Goal: Task Accomplishment & Management: Manage account settings

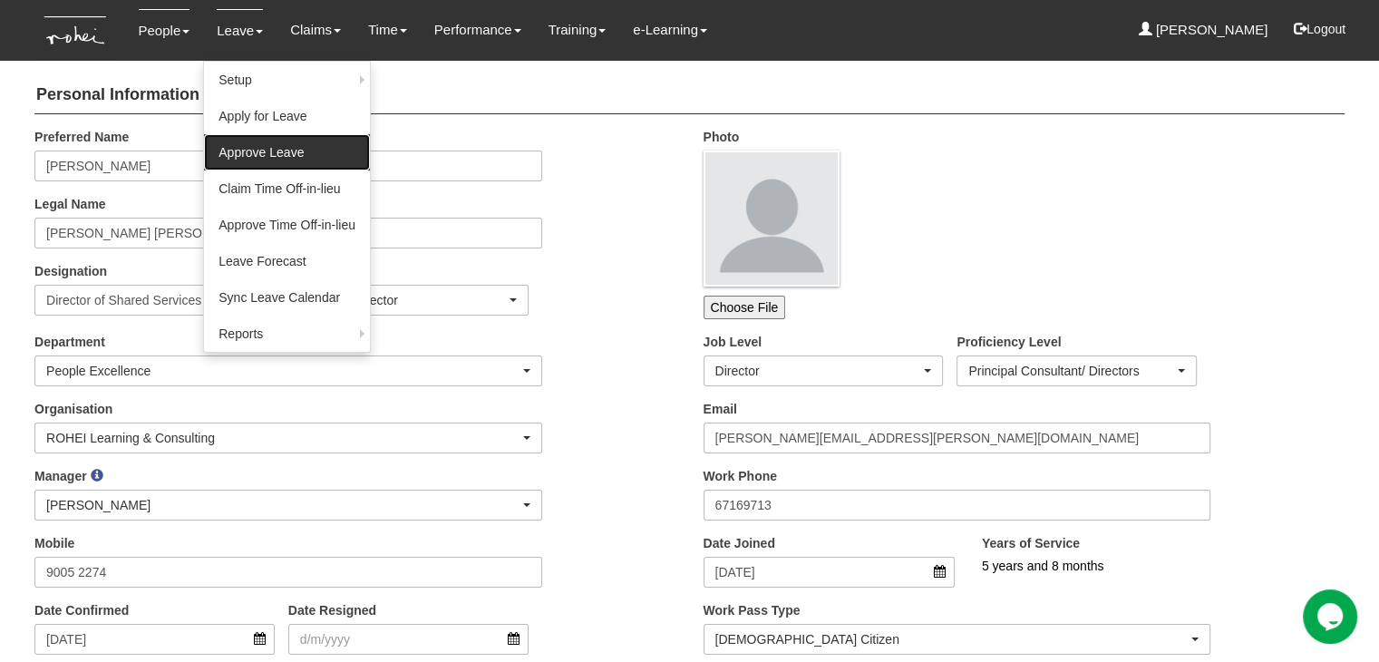
click at [249, 157] on link "Approve Leave" at bounding box center [287, 152] width 166 height 36
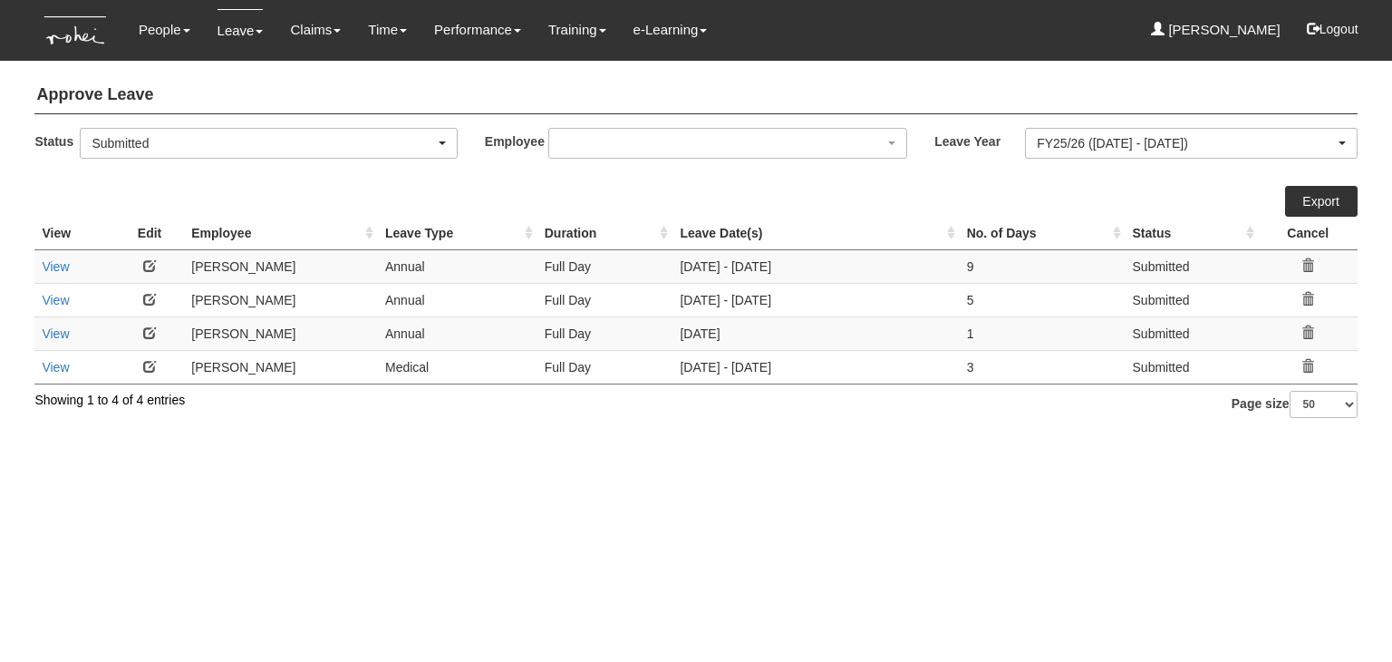
select select "50"
click at [51, 364] on link "View" at bounding box center [55, 367] width 27 height 15
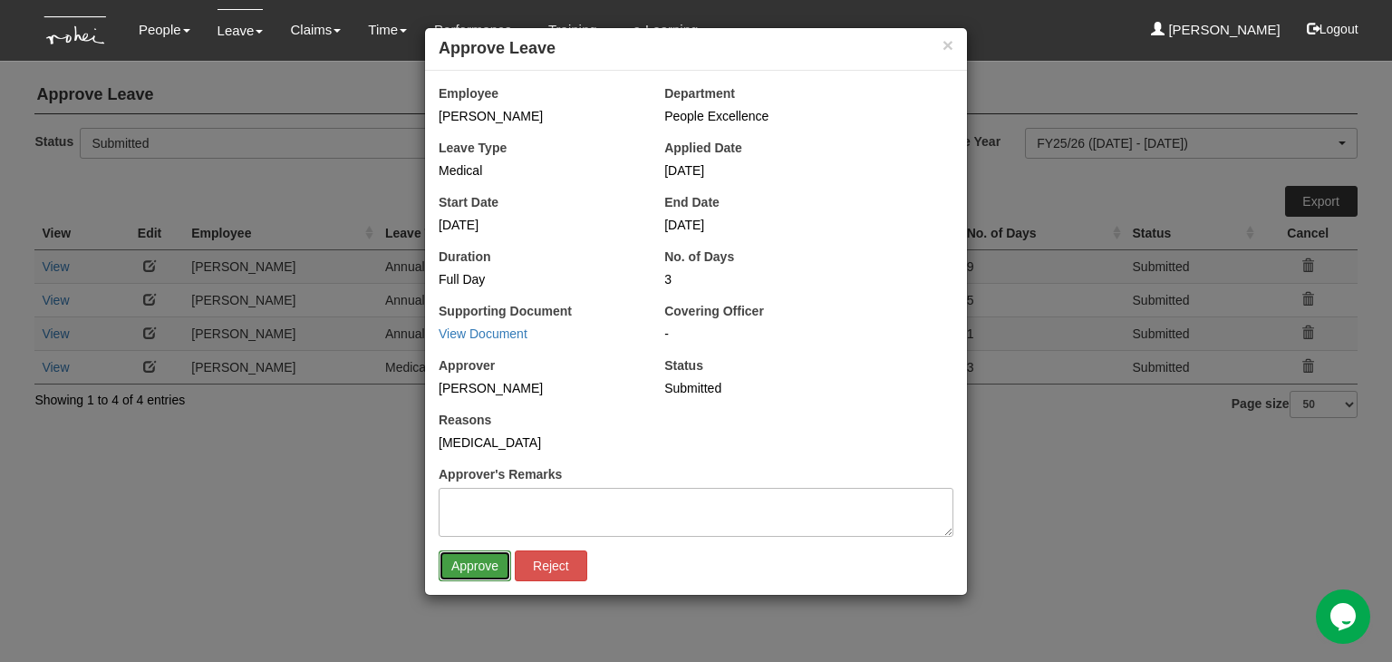
click at [482, 568] on input "Approve" at bounding box center [475, 565] width 73 height 31
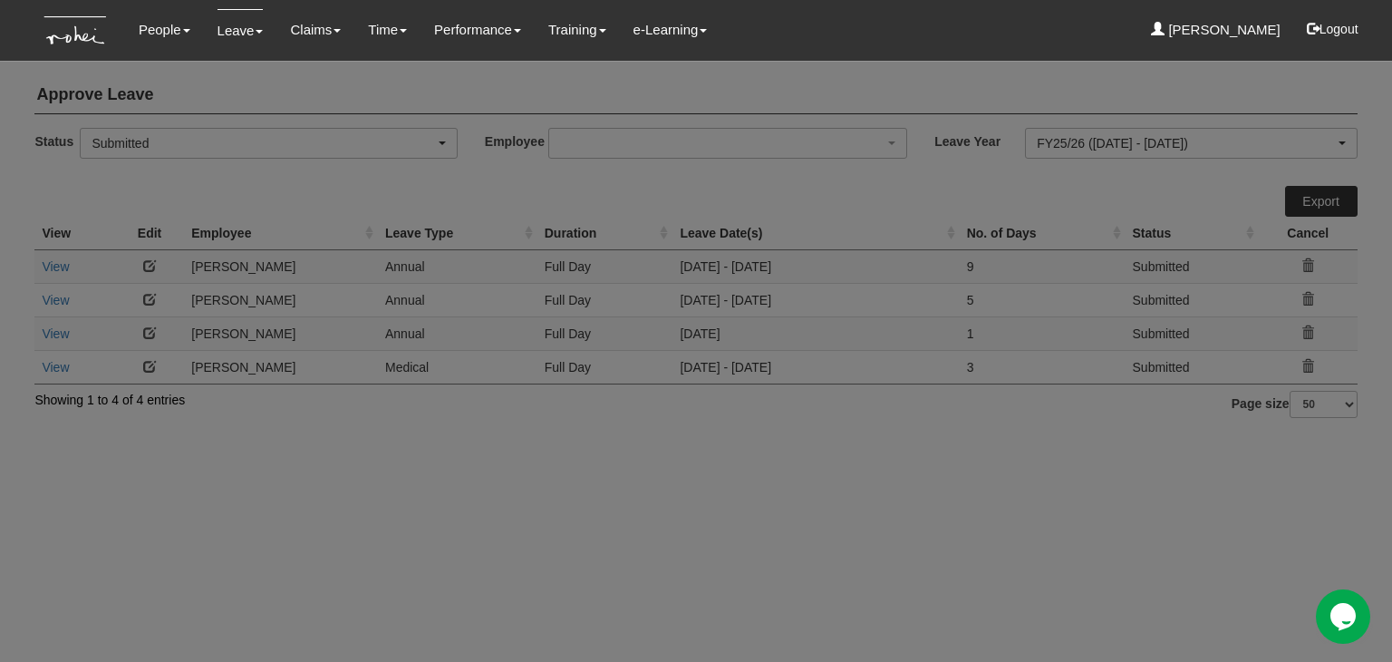
select select "50"
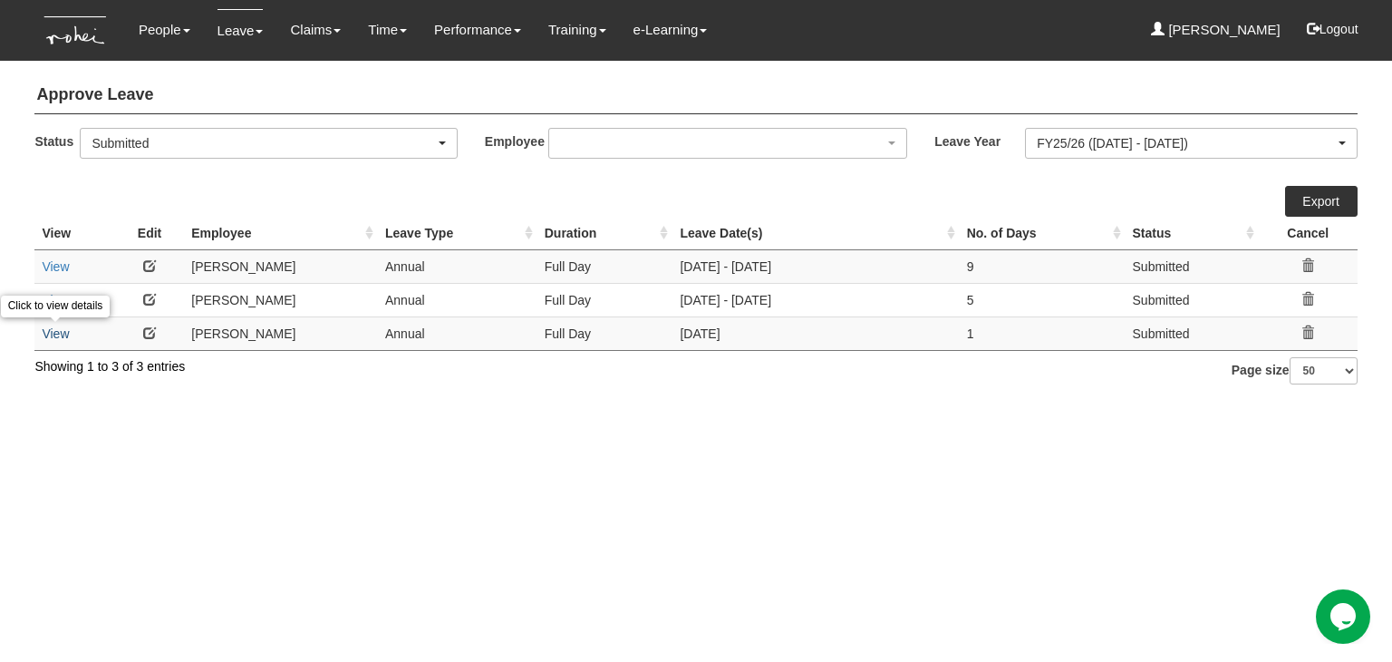
click at [63, 335] on link "View" at bounding box center [55, 333] width 27 height 15
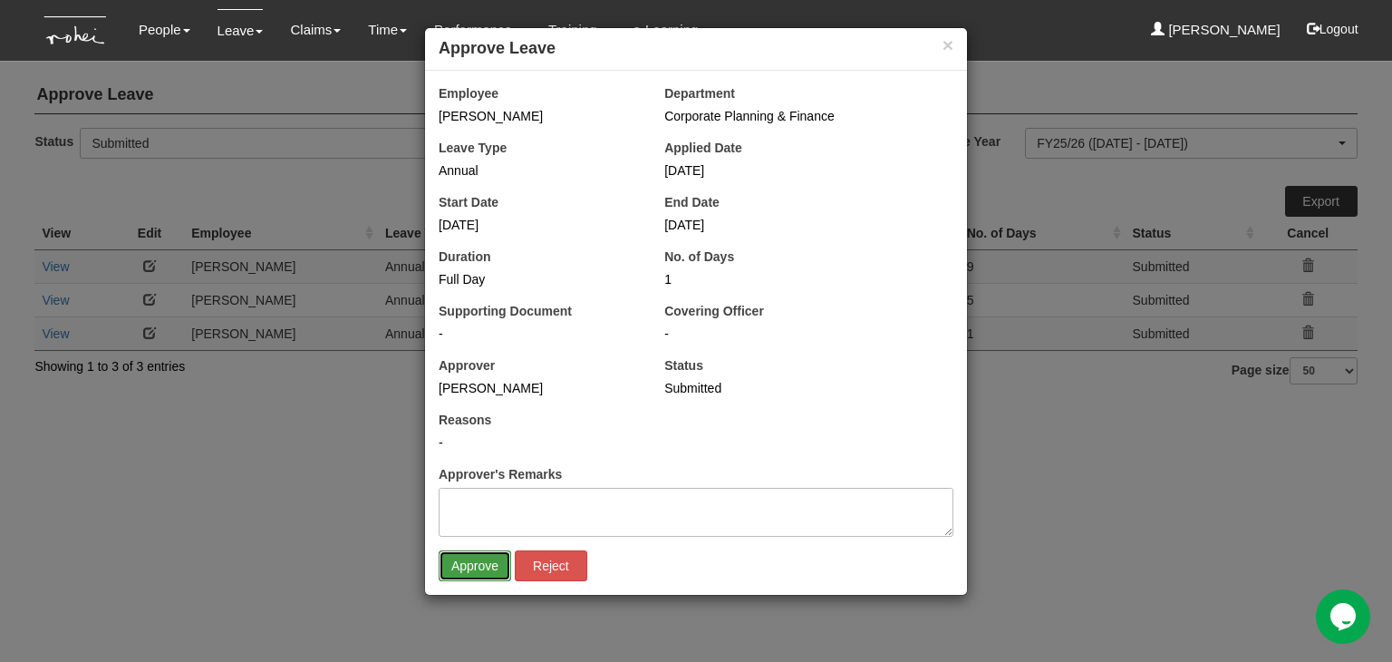
click at [468, 559] on input "Approve" at bounding box center [475, 565] width 73 height 31
select select "50"
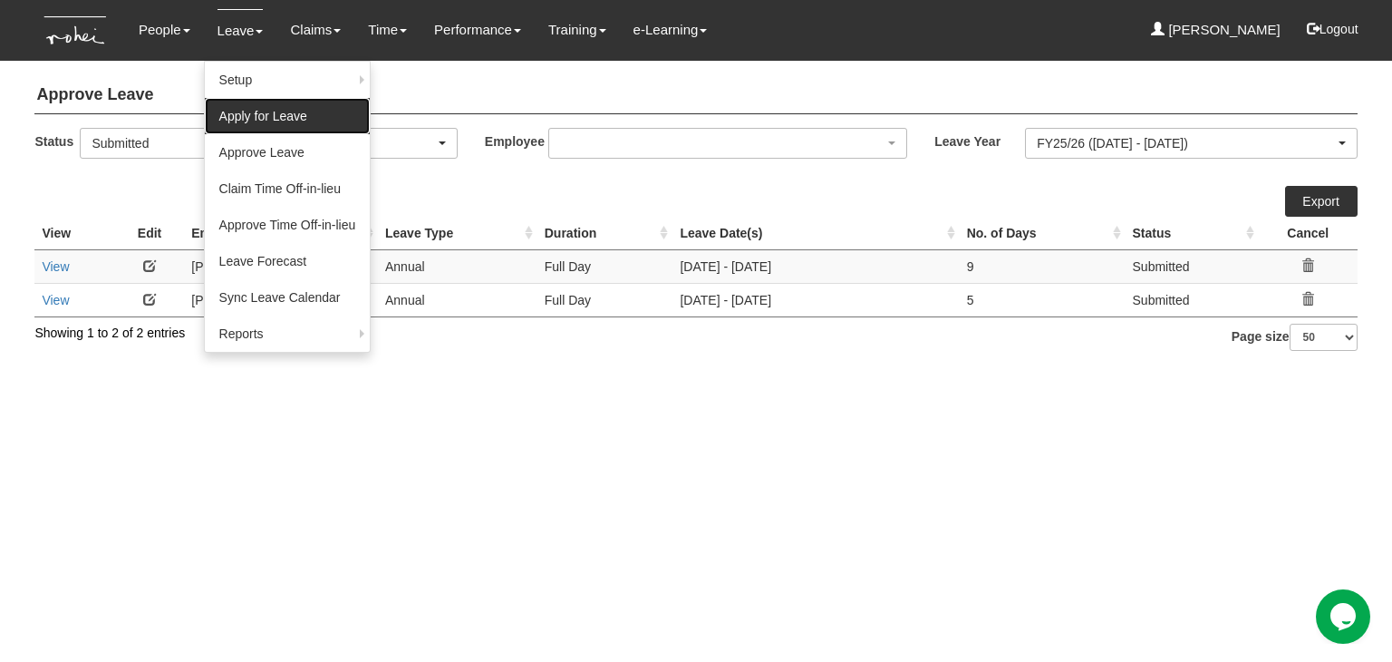
click at [234, 106] on link "Apply for Leave" at bounding box center [288, 116] width 166 height 36
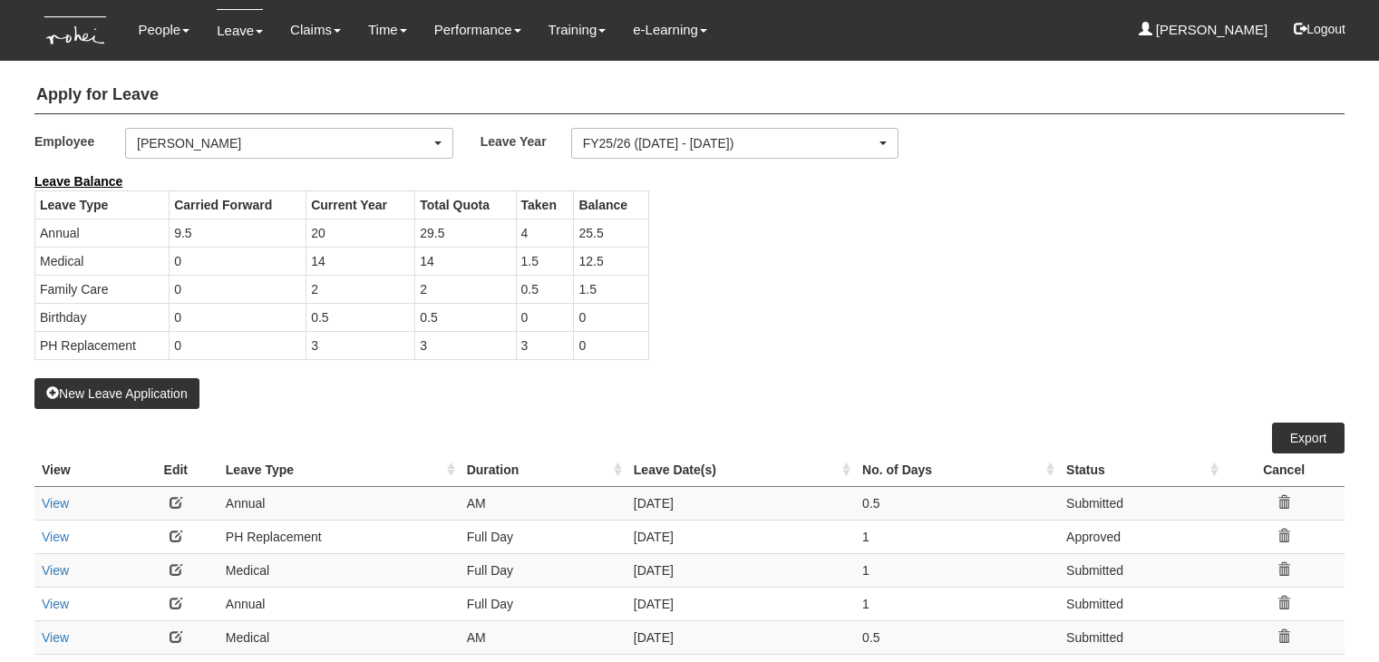
select select "50"
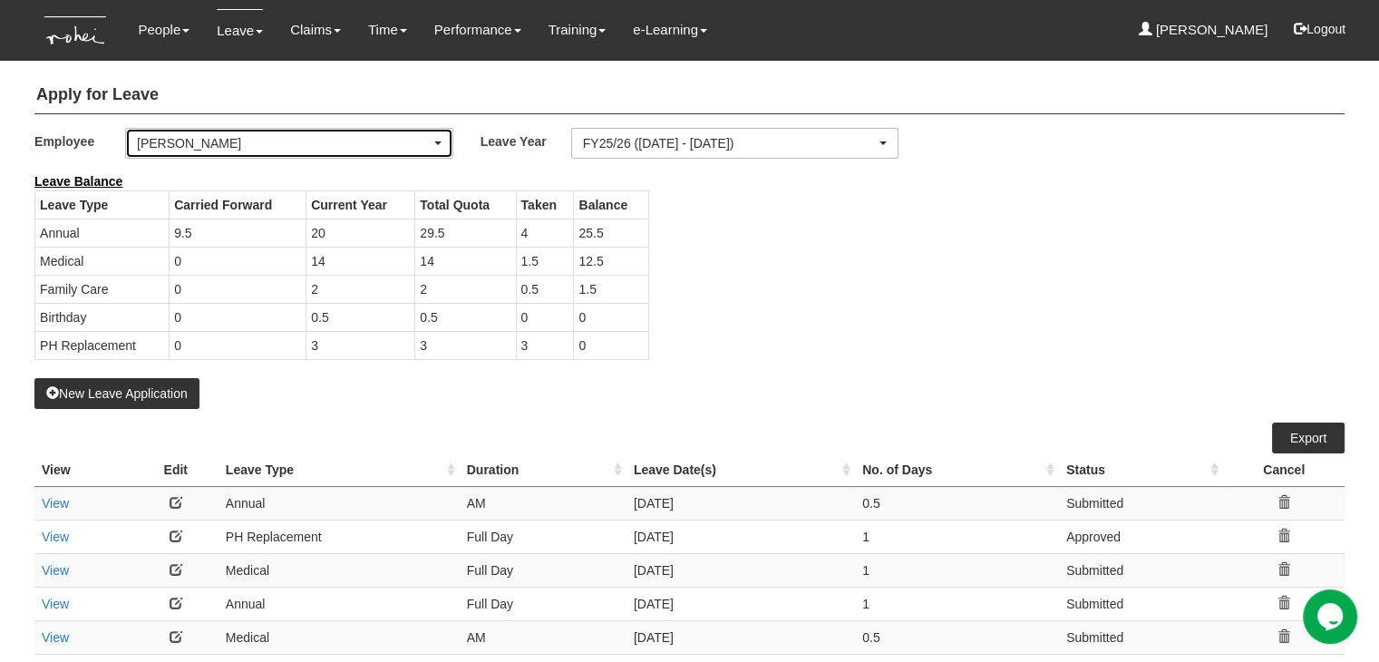
click at [246, 138] on div "[PERSON_NAME]" at bounding box center [284, 143] width 294 height 18
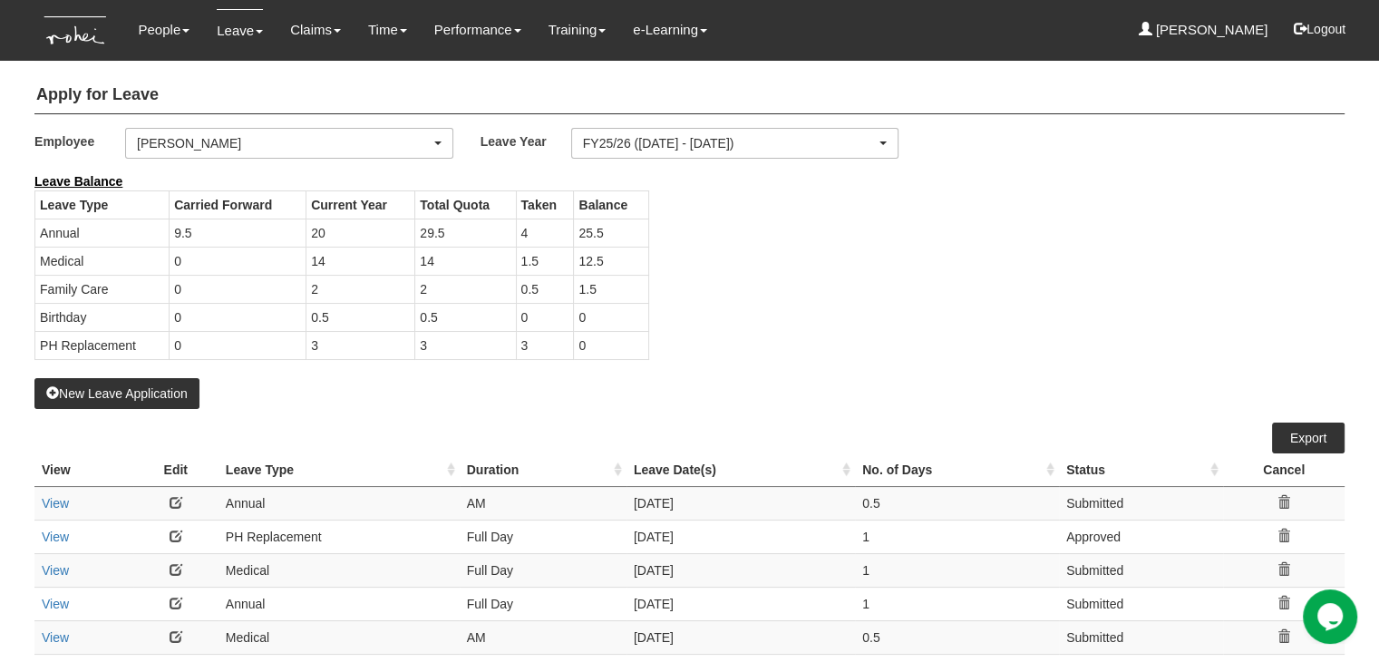
scroll to position [323, 0]
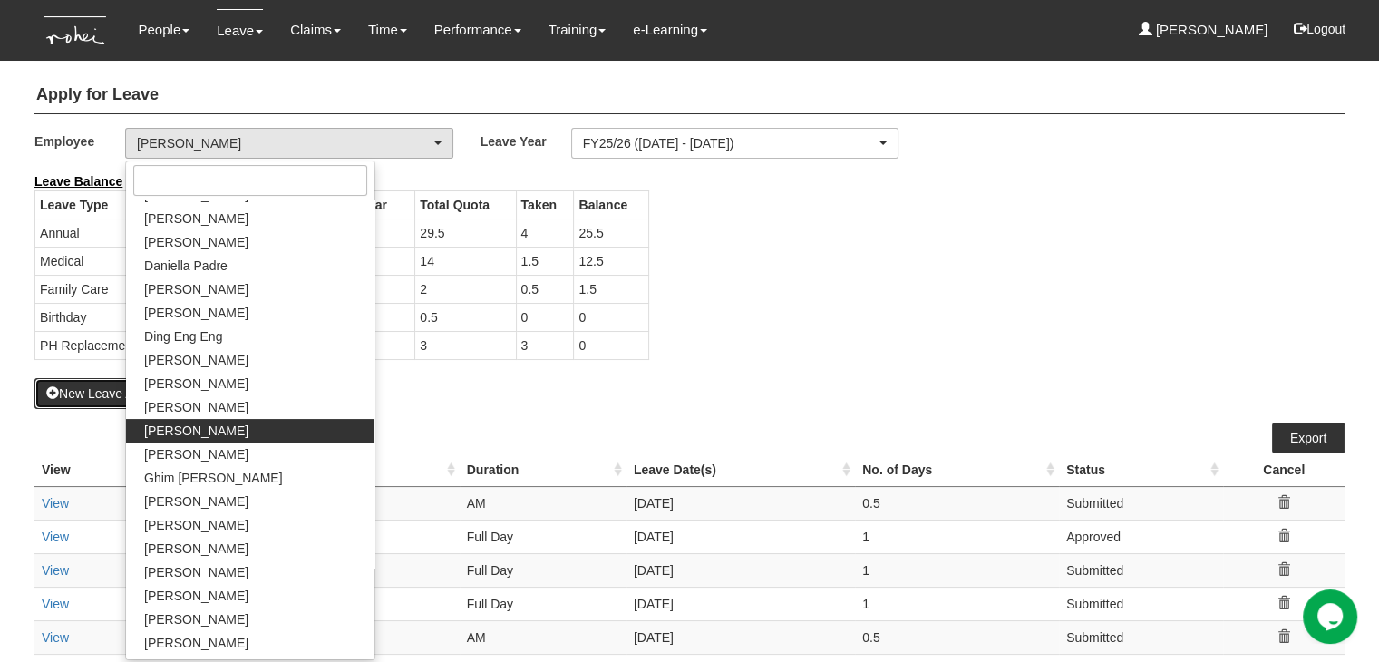
click at [102, 390] on button "New Leave Application" at bounding box center [116, 393] width 165 height 31
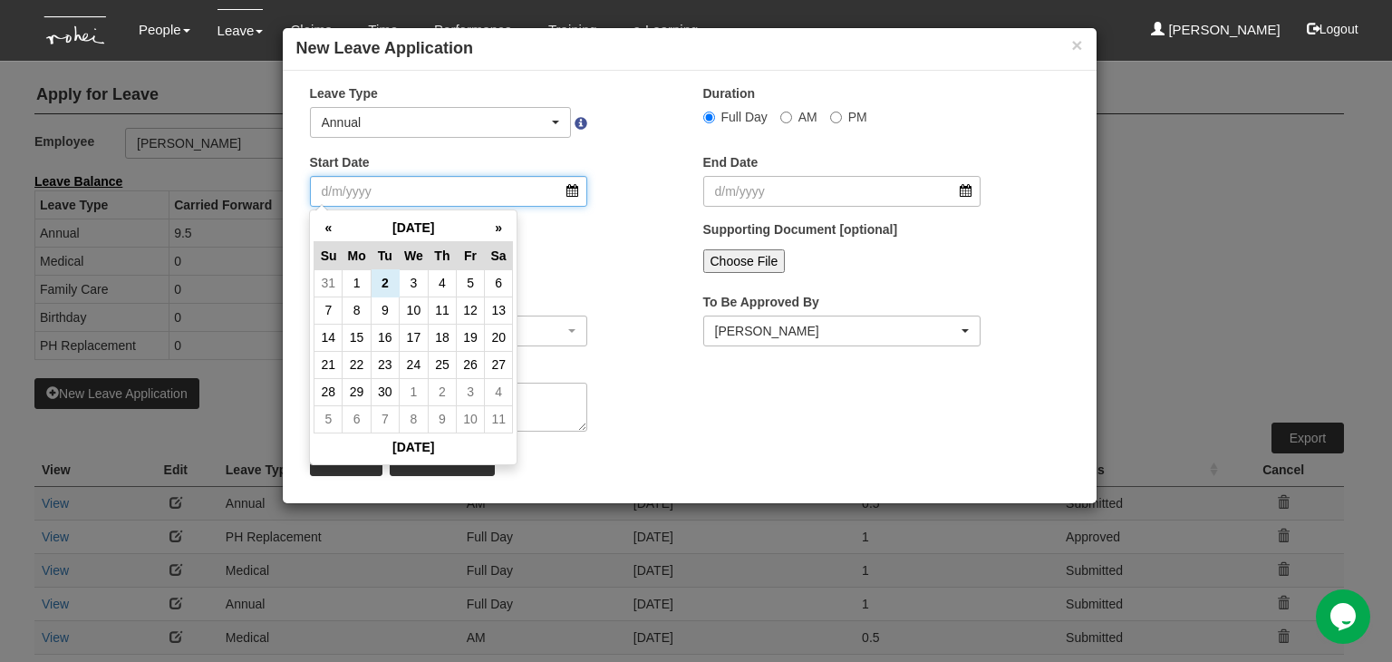
click at [566, 195] on input "Start Date" at bounding box center [449, 191] width 278 height 31
click at [411, 284] on td "3" at bounding box center [413, 282] width 29 height 27
type input "3/9/2025"
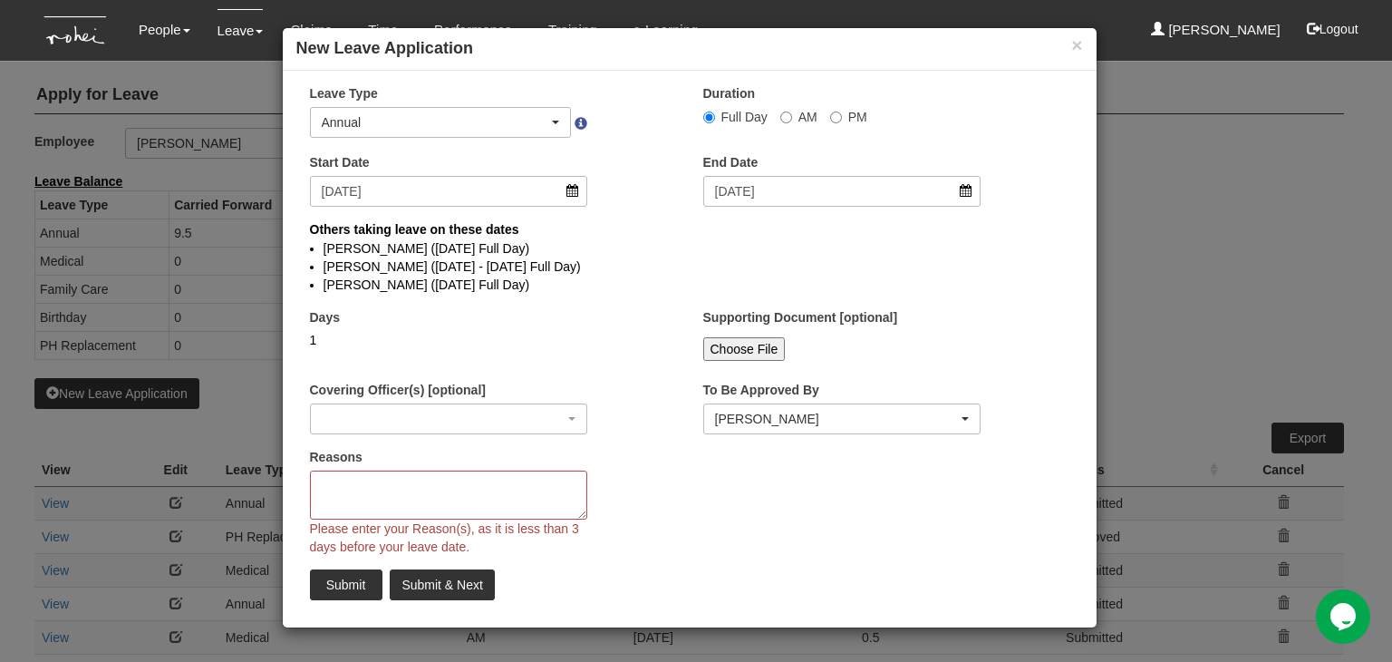
select select
click at [1081, 48] on button "×" at bounding box center [1076, 44] width 11 height 19
